Goal: Information Seeking & Learning: Learn about a topic

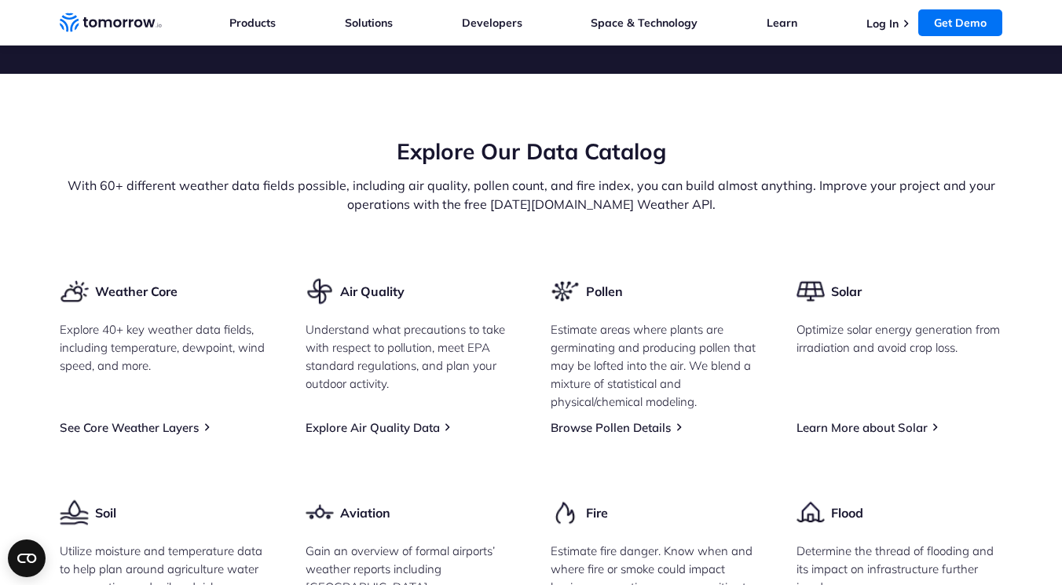
scroll to position [1337, 0]
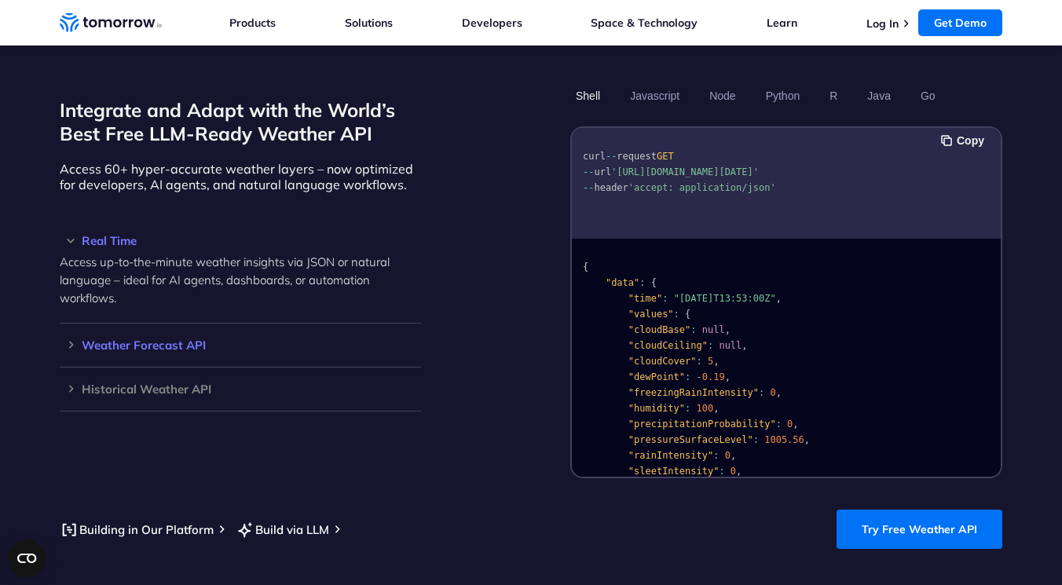
click at [200, 339] on h3 "Weather Forecast API" at bounding box center [240, 345] width 361 height 12
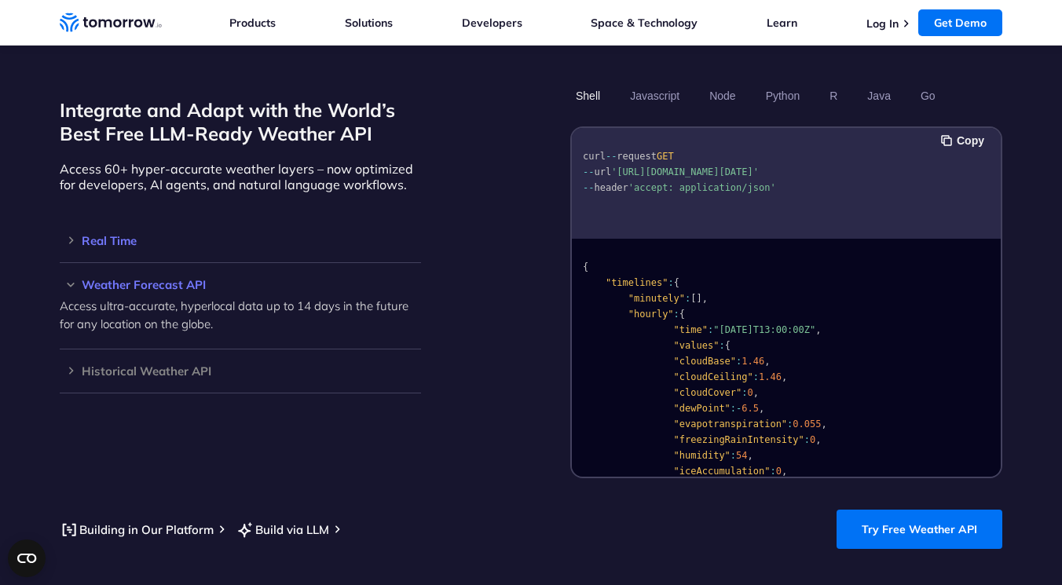
click at [183, 235] on h3 "Real Time" at bounding box center [240, 241] width 361 height 12
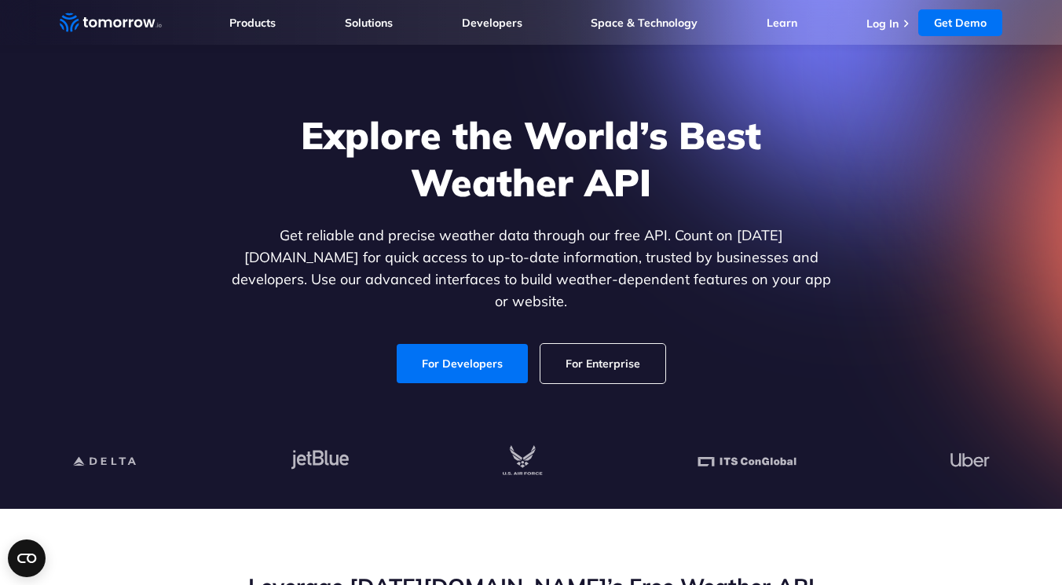
scroll to position [0, 0]
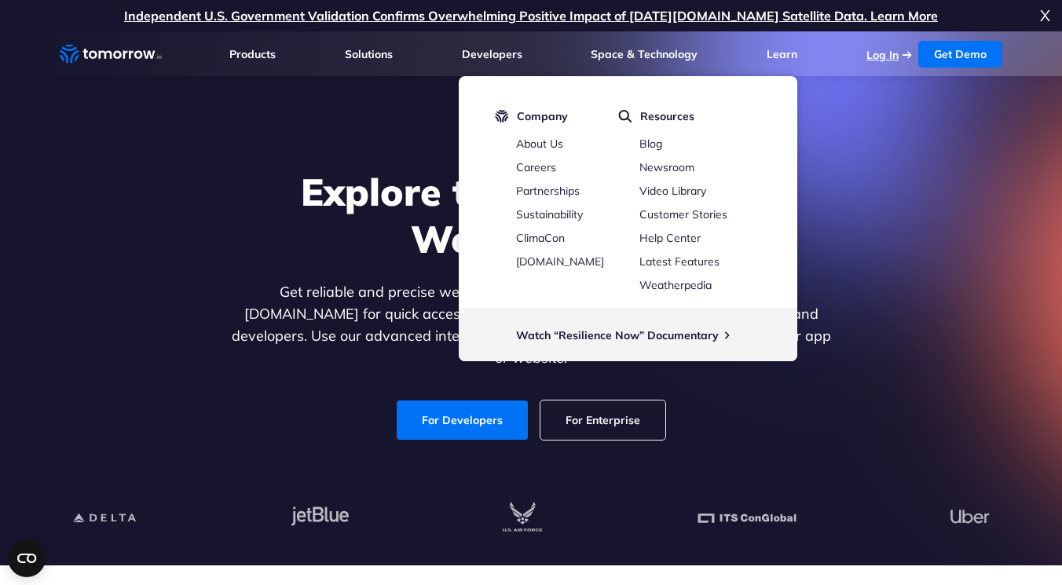
click at [881, 53] on link "Log In" at bounding box center [883, 55] width 32 height 14
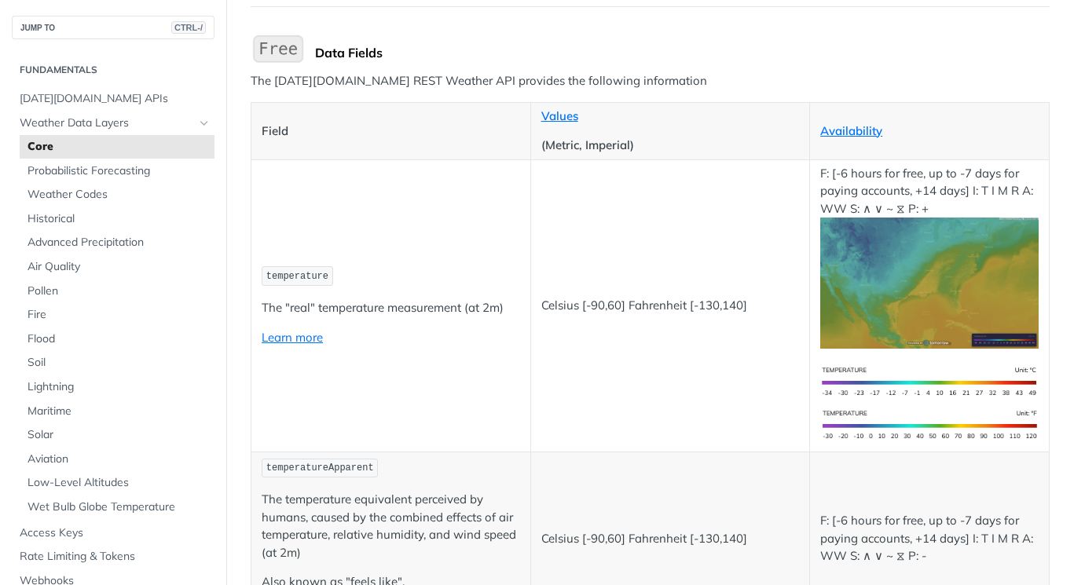
scroll to position [236, 0]
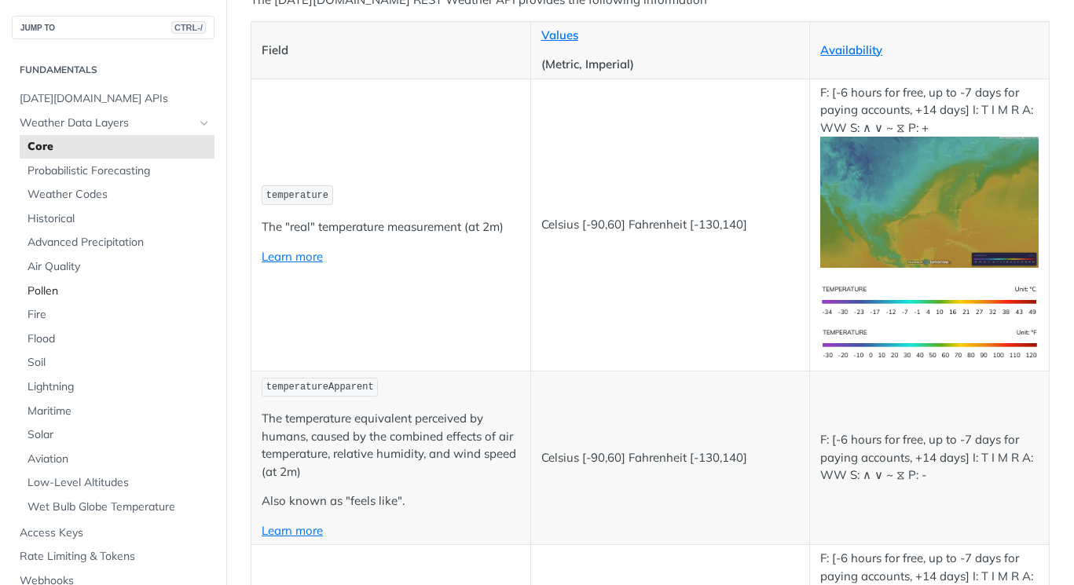
click at [46, 297] on span "Pollen" at bounding box center [119, 292] width 183 height 16
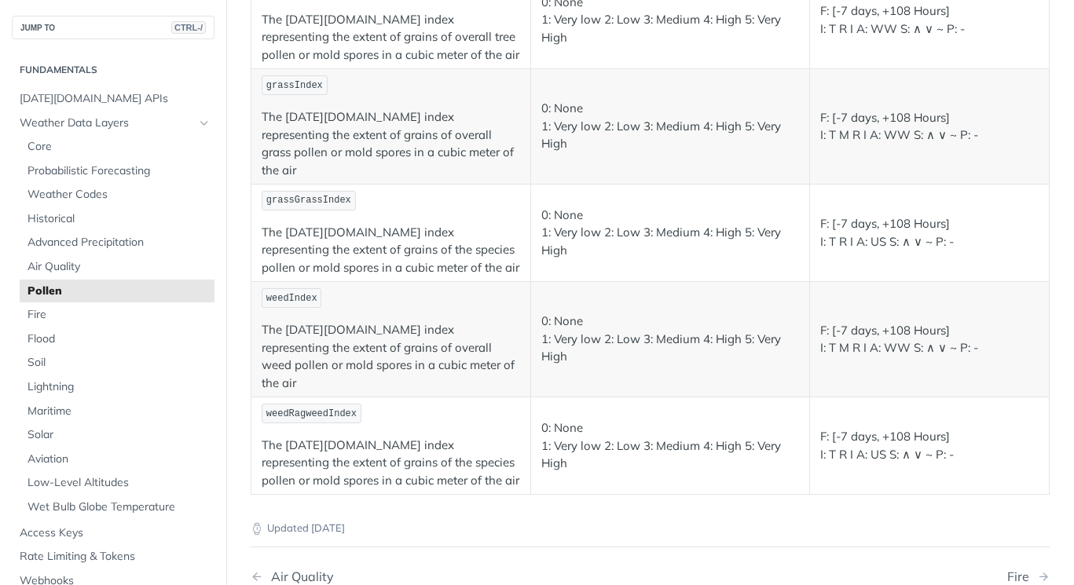
scroll to position [314, 0]
click at [88, 141] on span "Core" at bounding box center [119, 147] width 183 height 16
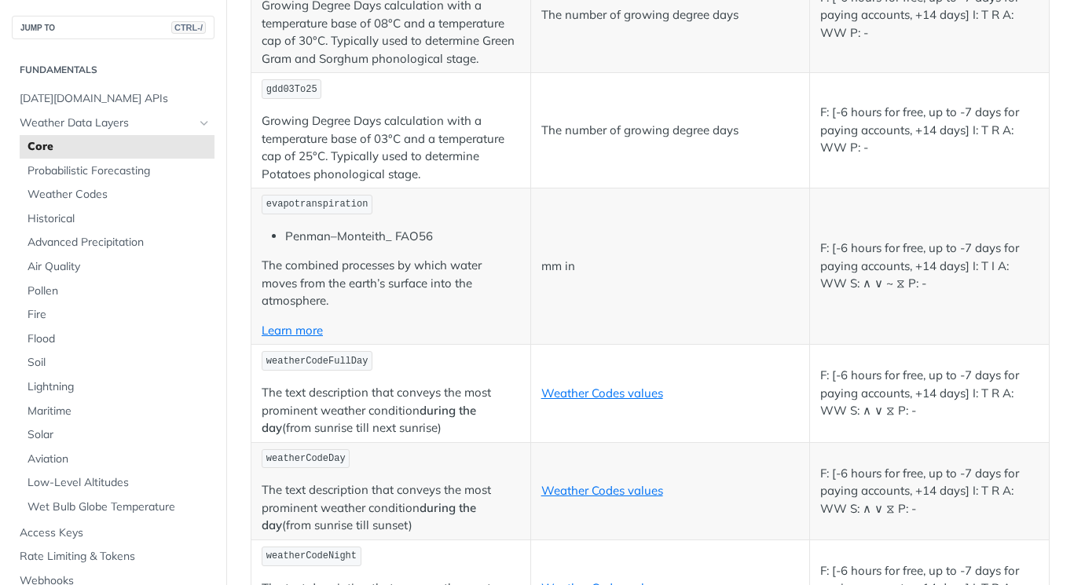
scroll to position [7858, 0]
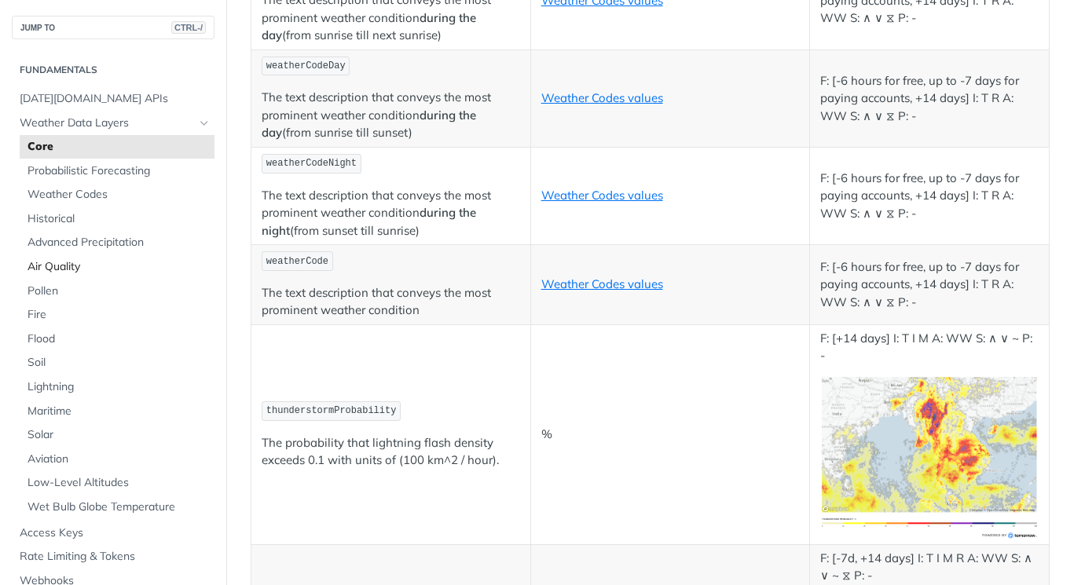
click at [67, 259] on link "Air Quality" at bounding box center [117, 267] width 195 height 24
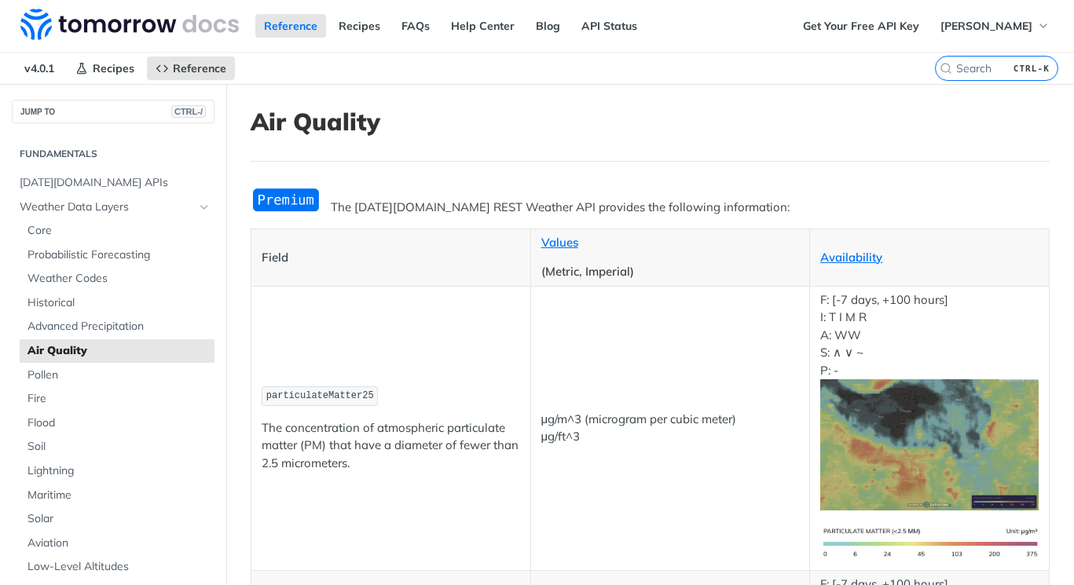
click at [288, 200] on img "Expand image" at bounding box center [286, 200] width 71 height 26
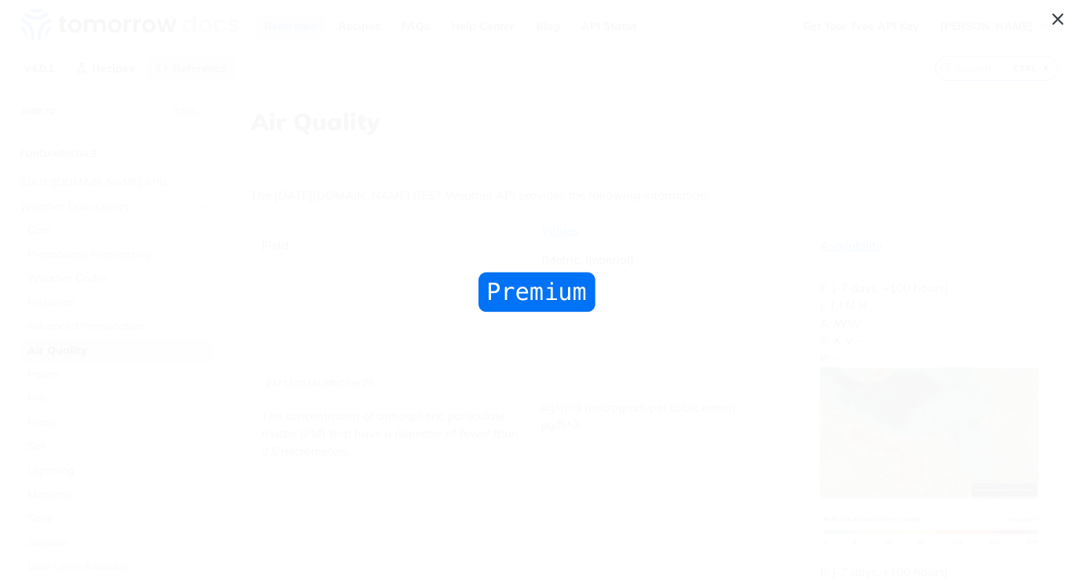
click at [605, 233] on span "Collapse image" at bounding box center [537, 292] width 1074 height 585
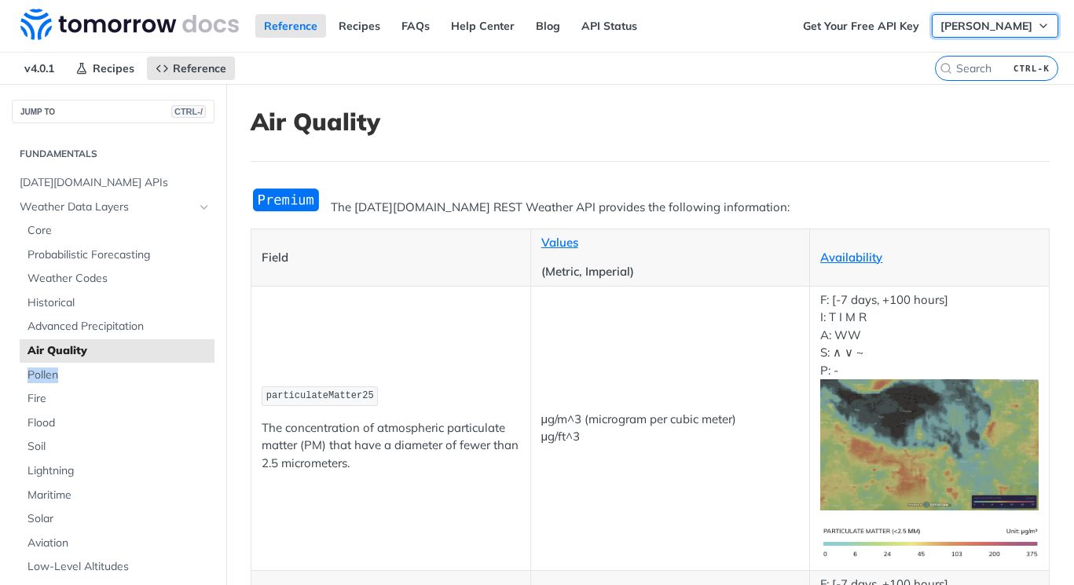
click at [967, 25] on span "[PERSON_NAME]" at bounding box center [987, 26] width 92 height 14
click at [715, 39] on div "Reference Recipes FAQs Help Center Blog API Status" at bounding box center [397, 26] width 794 height 52
